Goal: Information Seeking & Learning: Learn about a topic

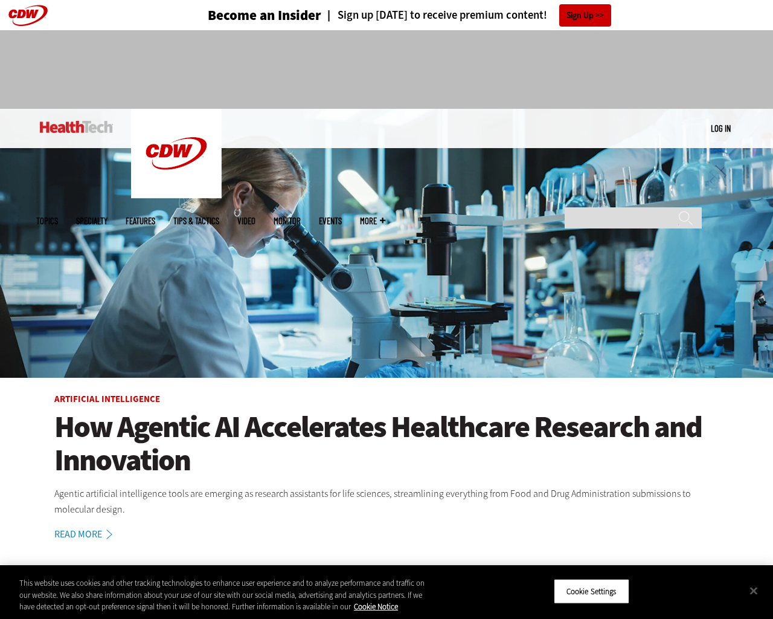
click at [767, 309] on img at bounding box center [386, 243] width 773 height 269
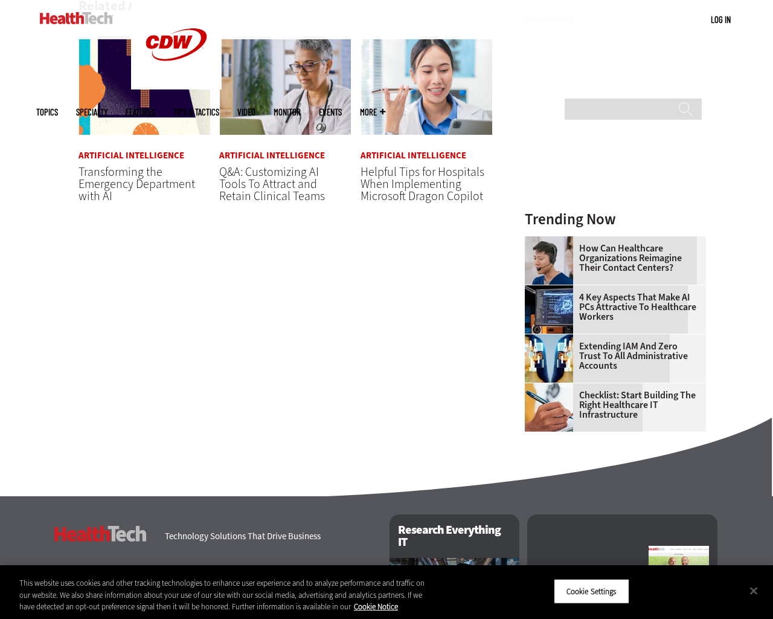
scroll to position [1378, 0]
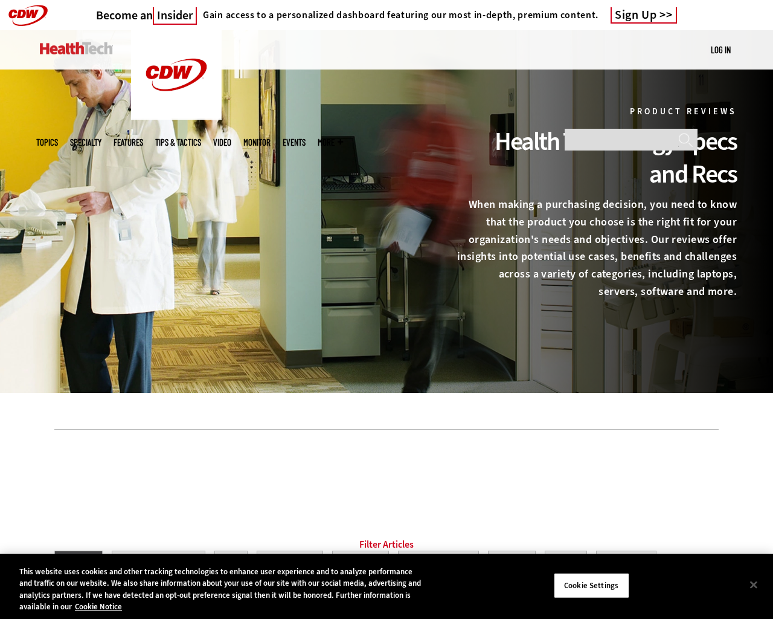
click at [767, 309] on div at bounding box center [386, 211] width 773 height 363
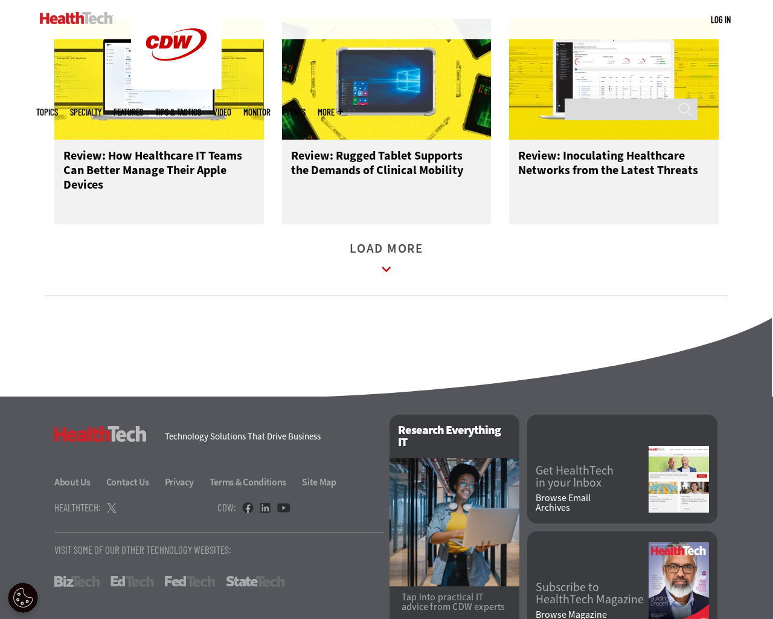
scroll to position [1590, 0]
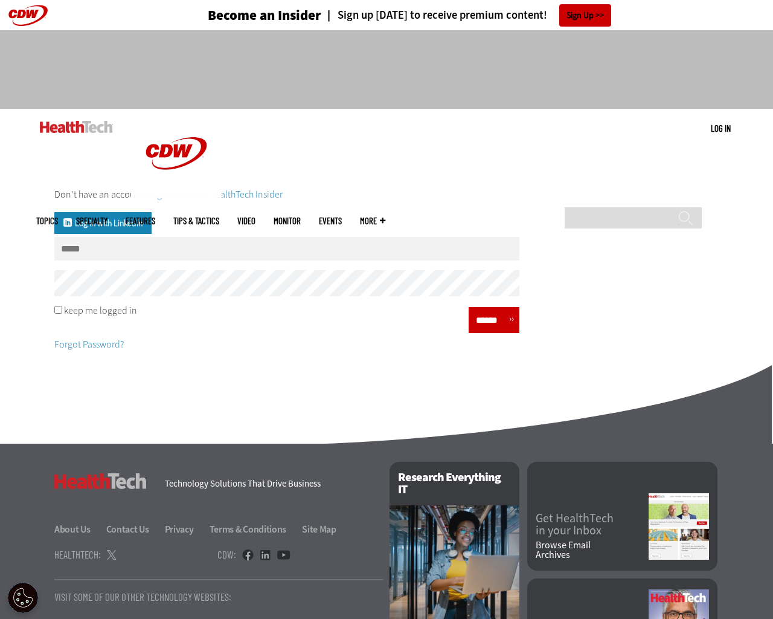
scroll to position [119, 0]
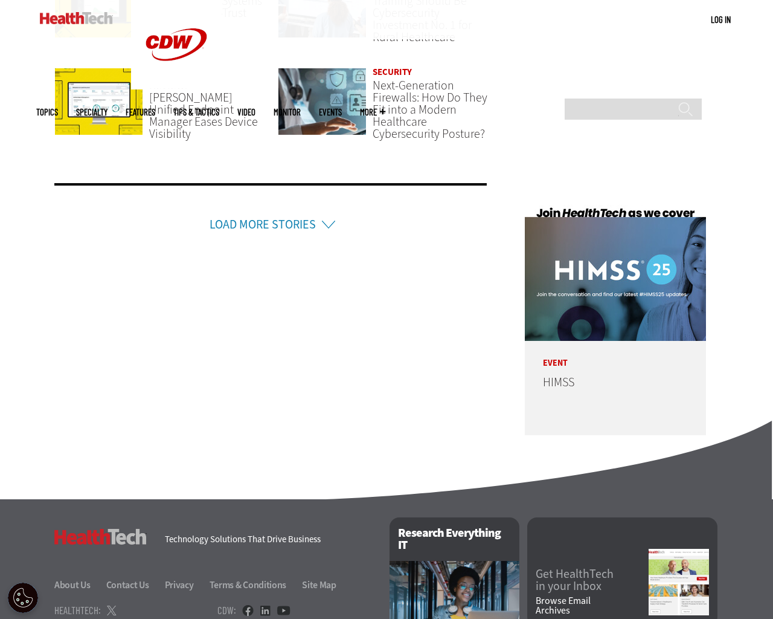
scroll to position [2891, 0]
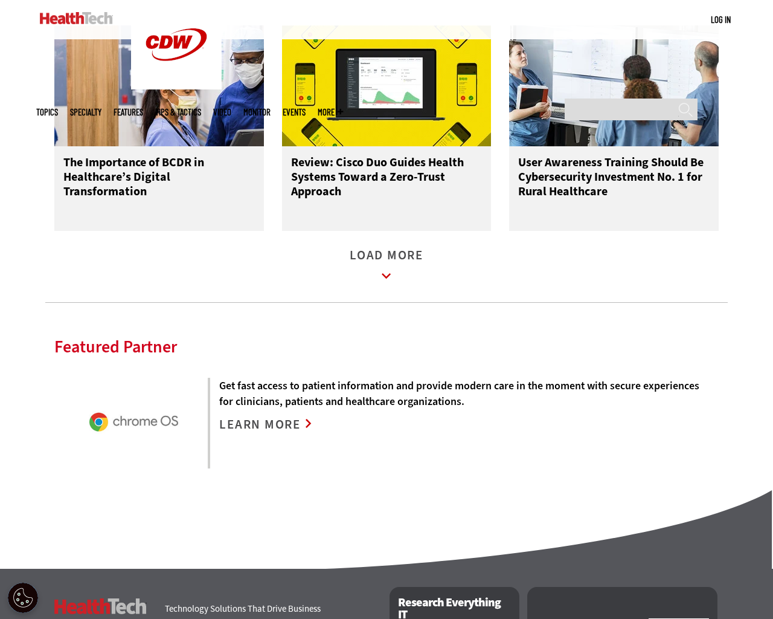
scroll to position [2669, 0]
